Goal: Navigation & Orientation: Understand site structure

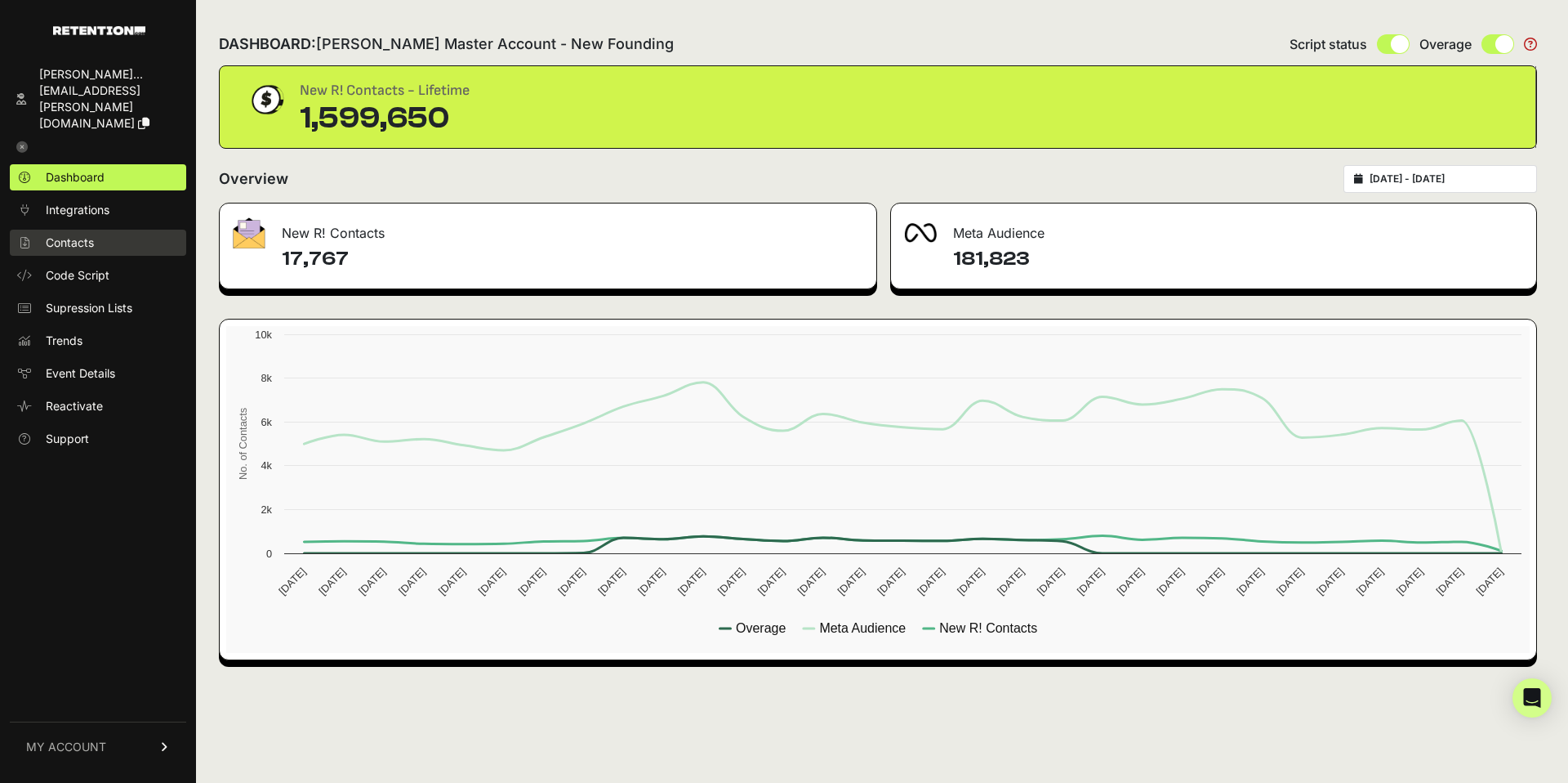
click at [83, 235] on span "Contacts" at bounding box center [70, 243] width 48 height 17
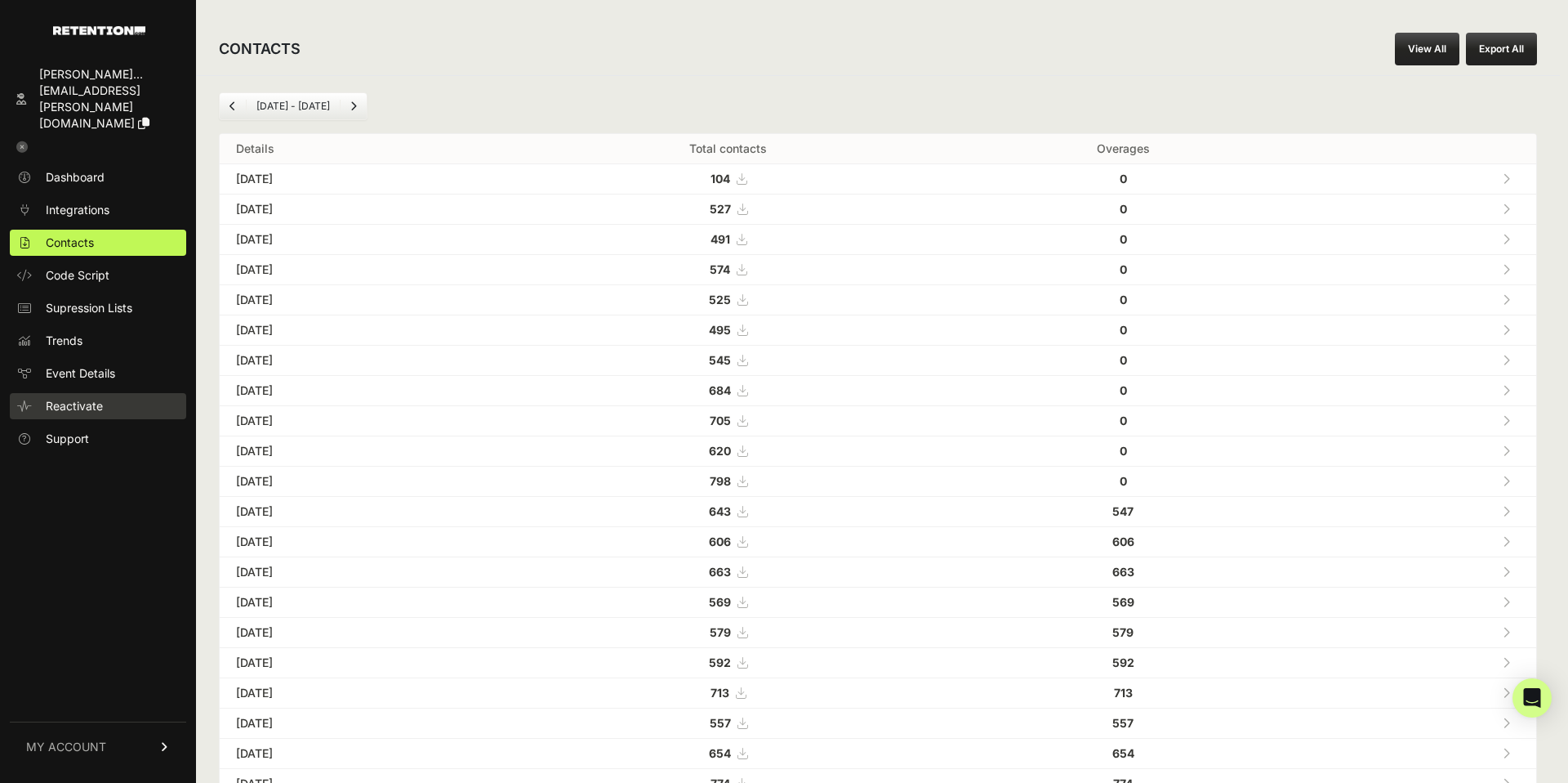
click at [89, 398] on span "Reactivate" at bounding box center [75, 406] width 57 height 17
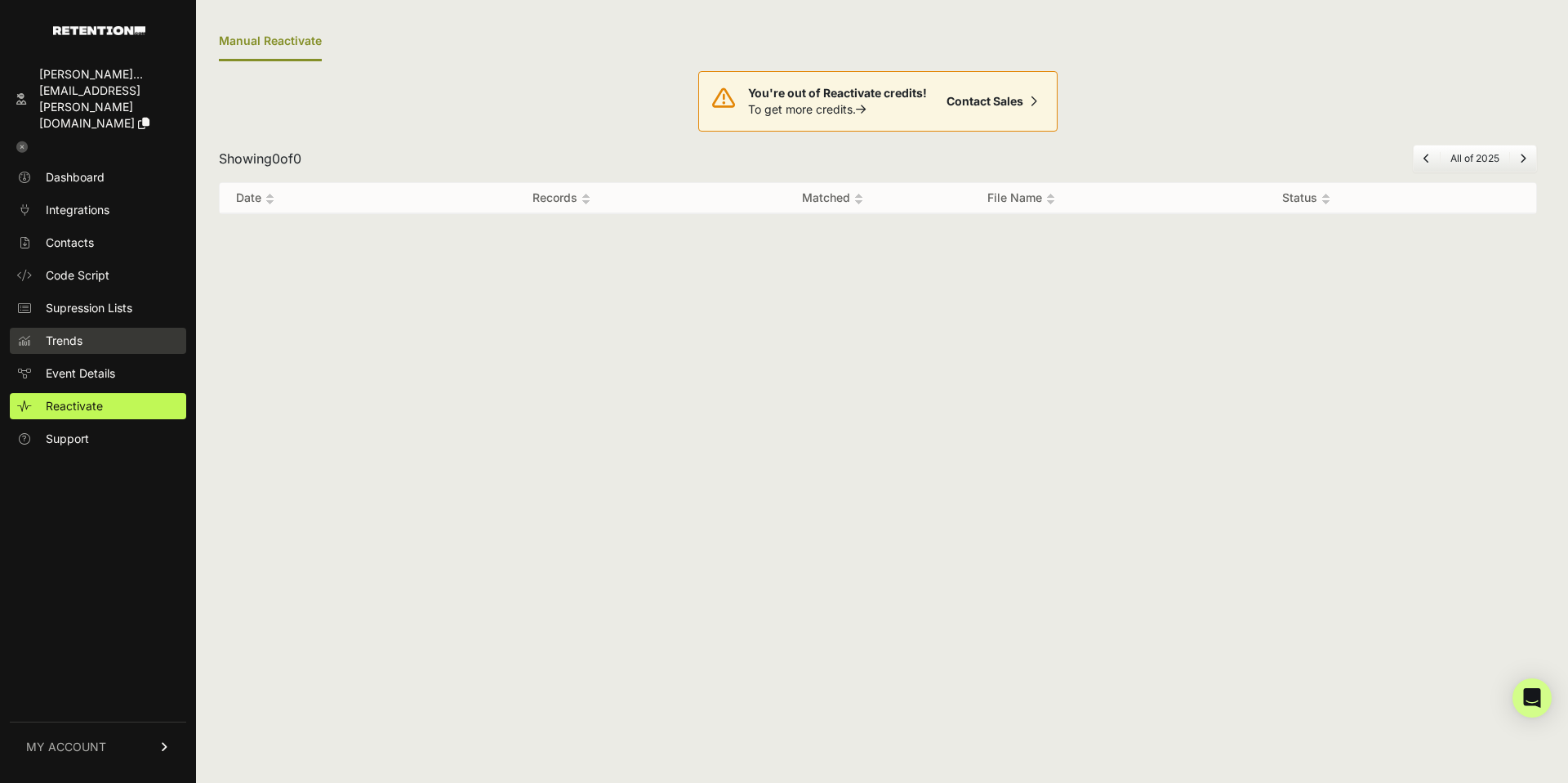
click at [107, 328] on link "Trends" at bounding box center [98, 341] width 176 height 26
click at [51, 332] on span "Trends" at bounding box center [65, 341] width 37 height 17
